Goal: Information Seeking & Learning: Learn about a topic

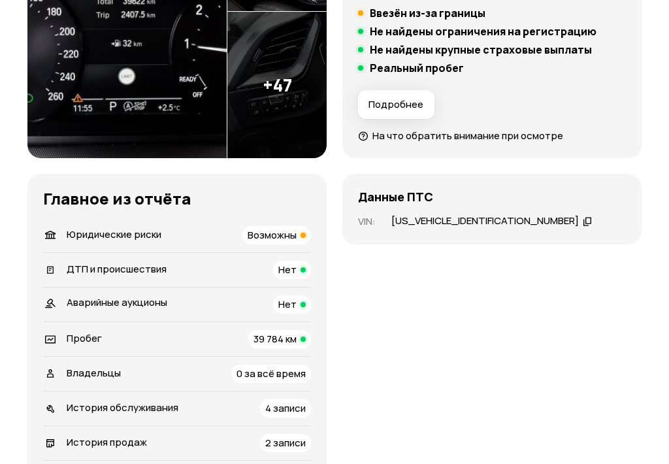
scroll to position [311, 0]
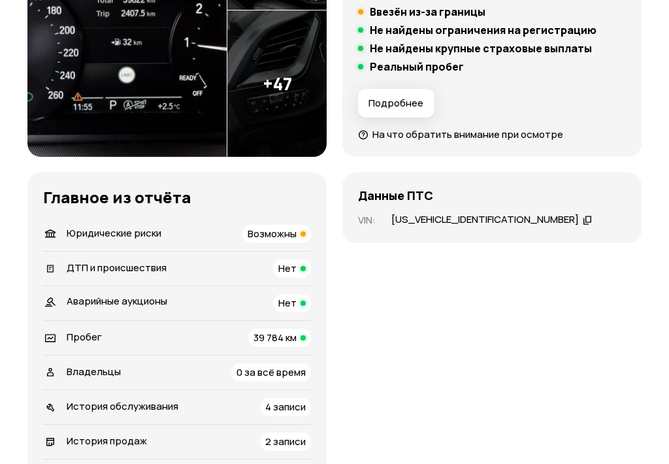
click at [277, 234] on span "Возможны" at bounding box center [272, 234] width 49 height 14
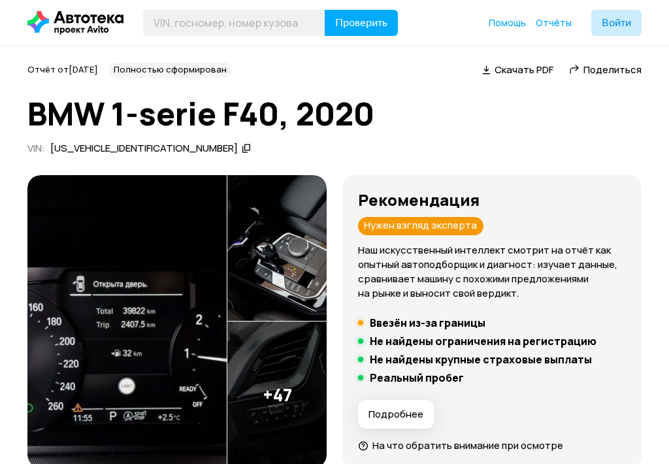
scroll to position [0, 0]
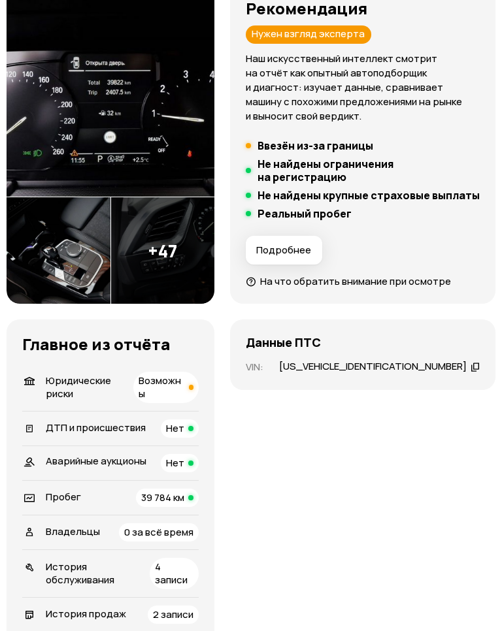
scroll to position [284, 0]
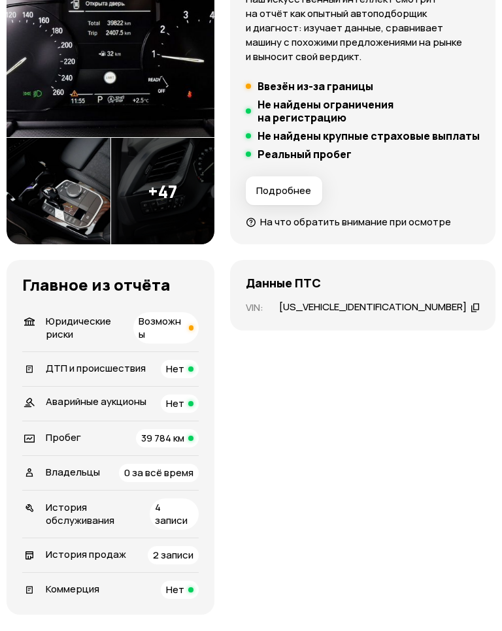
click at [389, 315] on div "[US_VEHICLE_IDENTIFICATION_NUMBER]" at bounding box center [373, 308] width 188 height 14
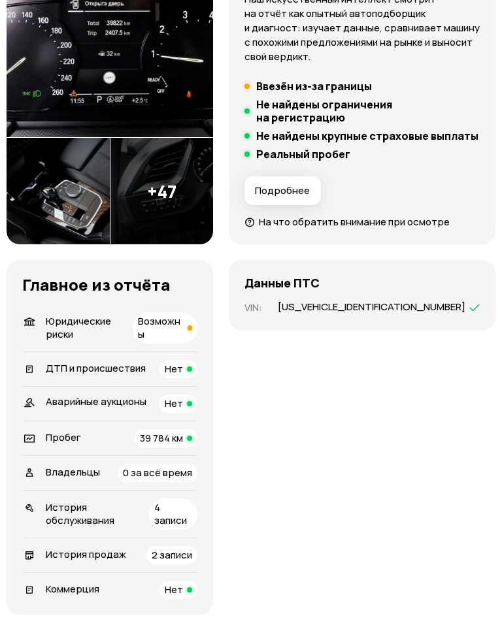
scroll to position [284, 0]
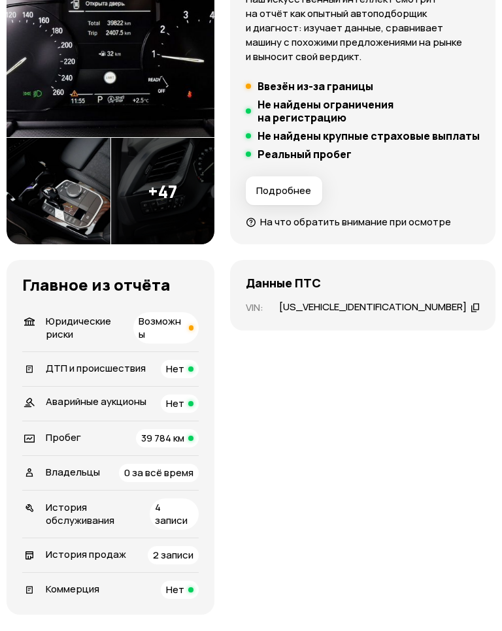
click at [193, 548] on span "2 записи" at bounding box center [173, 555] width 41 height 14
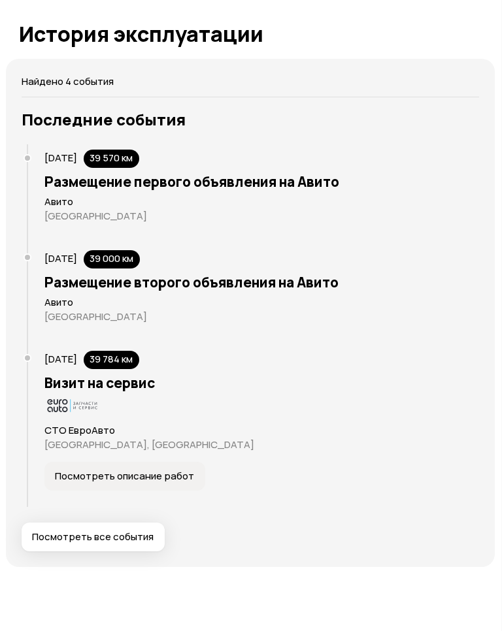
scroll to position [2568, 0]
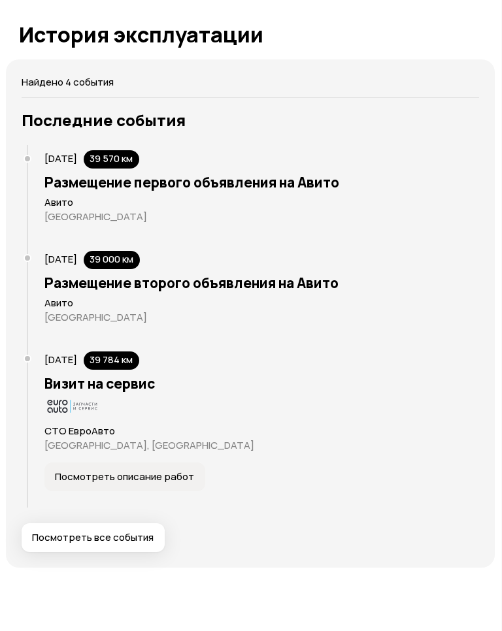
click at [90, 475] on span "Посмотреть описание работ" at bounding box center [125, 477] width 139 height 13
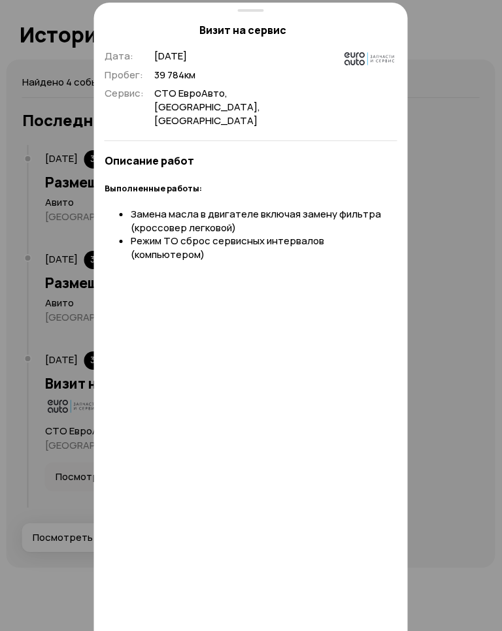
scroll to position [2568, 1]
click at [388, 29] on icon at bounding box center [390, 32] width 16 height 16
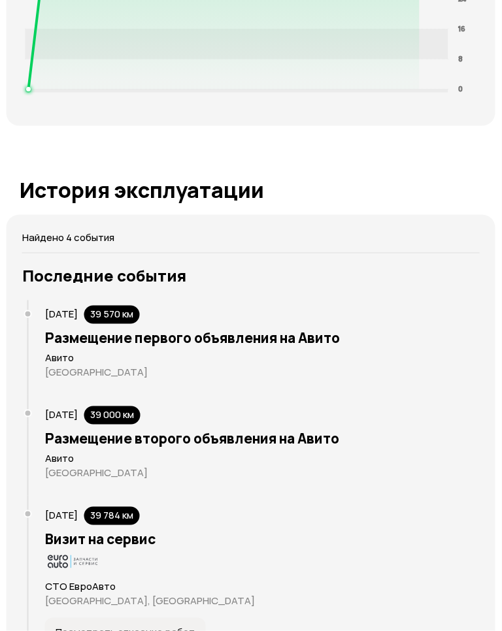
scroll to position [2413, 0]
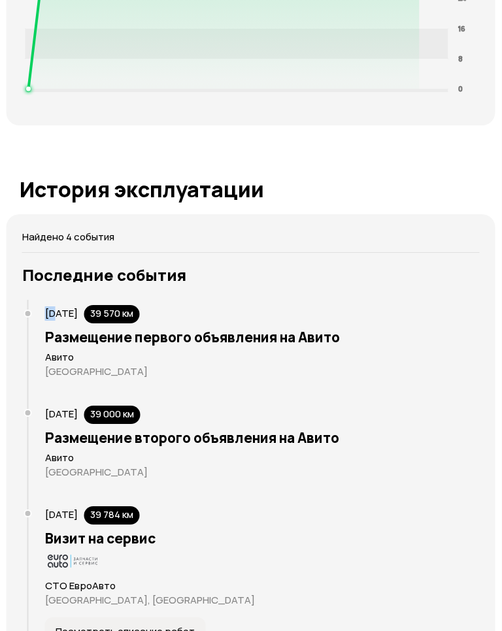
click at [464, 266] on h3 "Последние события" at bounding box center [251, 275] width 458 height 18
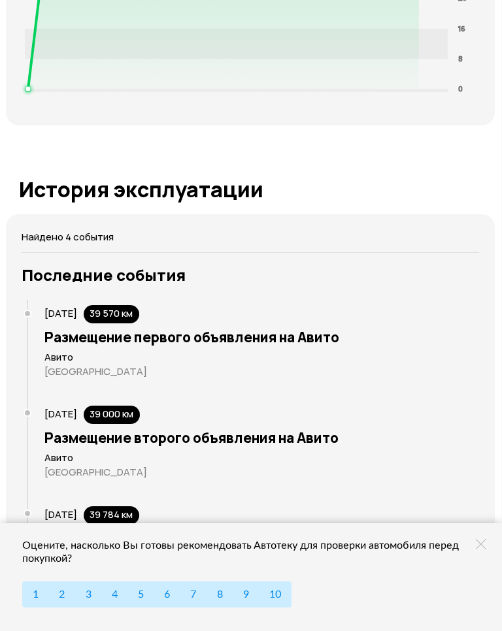
click at [463, 288] on div "Последние события 29 декабря 2023 39 570 км Размещение первого объявления на Ав…" at bounding box center [251, 486] width 458 height 441
click at [237, 519] on div "27 октября 2024 39 784 км" at bounding box center [253, 510] width 452 height 29
click at [480, 550] on icon at bounding box center [481, 544] width 10 height 10
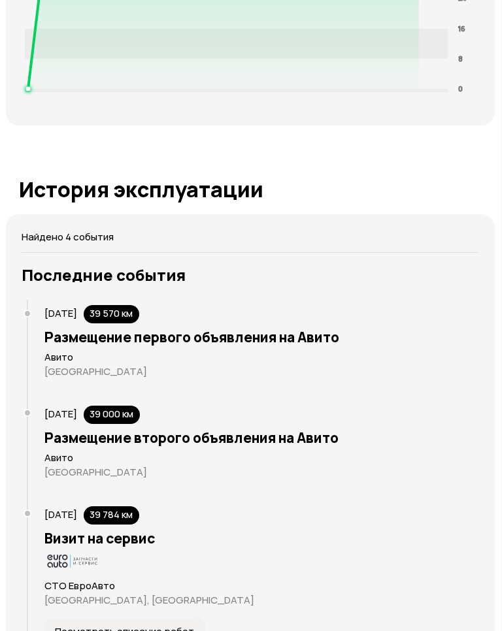
click at [144, 167] on div "Юридические риски Судя по нашим данным, этот автомобиль поставят на учёт в ГИБД…" at bounding box center [250, 426] width 489 height 3777
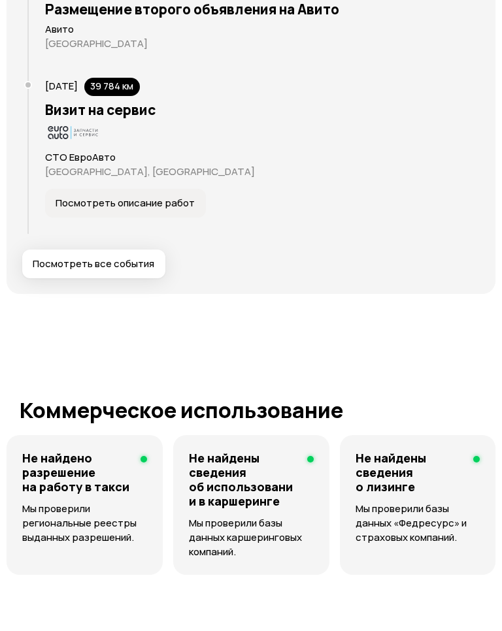
scroll to position [2841, 0]
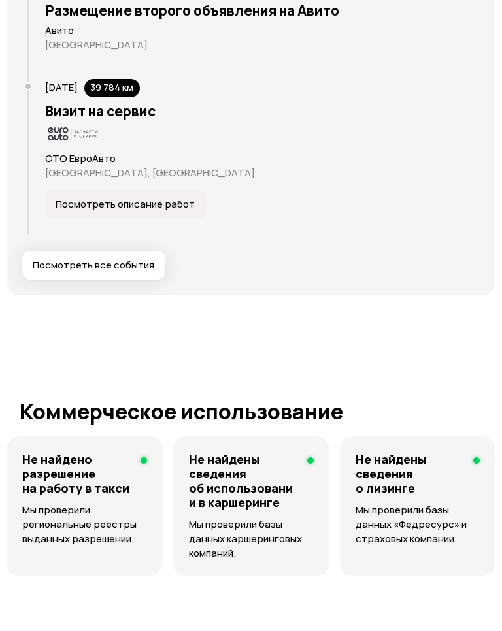
click at [73, 266] on span "Посмотреть все события" at bounding box center [94, 265] width 122 height 13
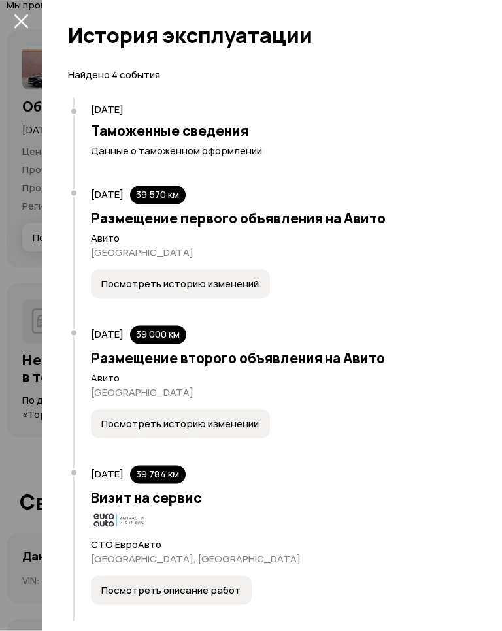
click at [25, 25] on icon "закрыть" at bounding box center [21, 21] width 14 height 14
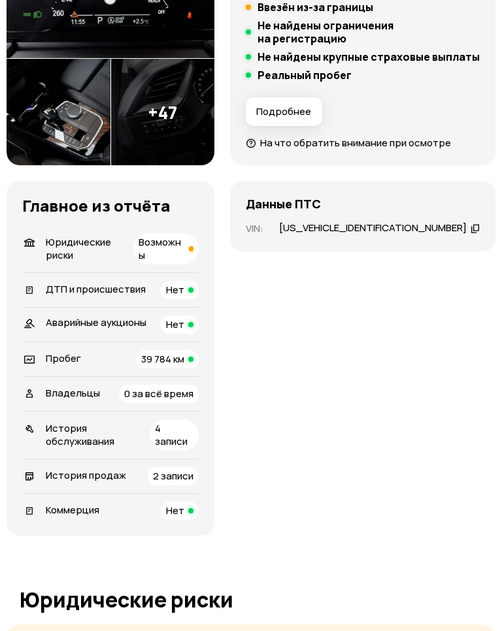
scroll to position [364, 0]
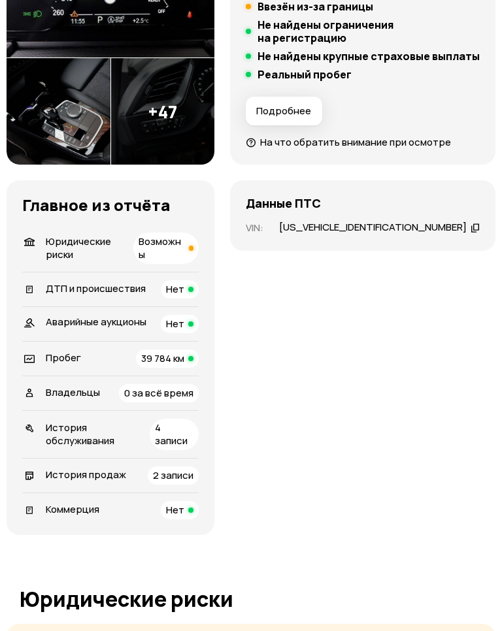
click at [181, 248] on span "Возможны" at bounding box center [160, 248] width 42 height 27
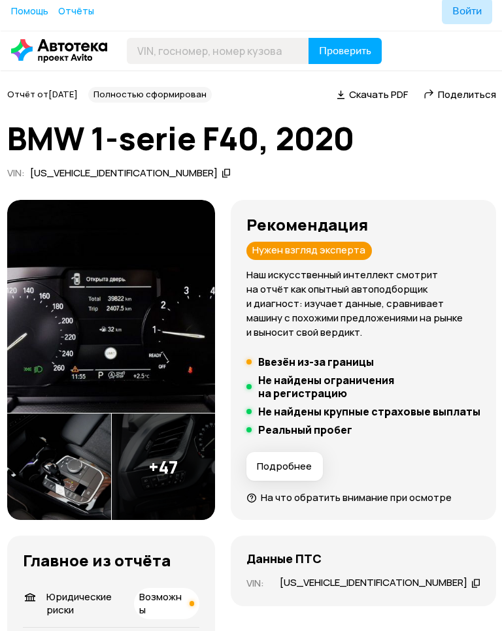
scroll to position [0, 0]
